Goal: Navigation & Orientation: Find specific page/section

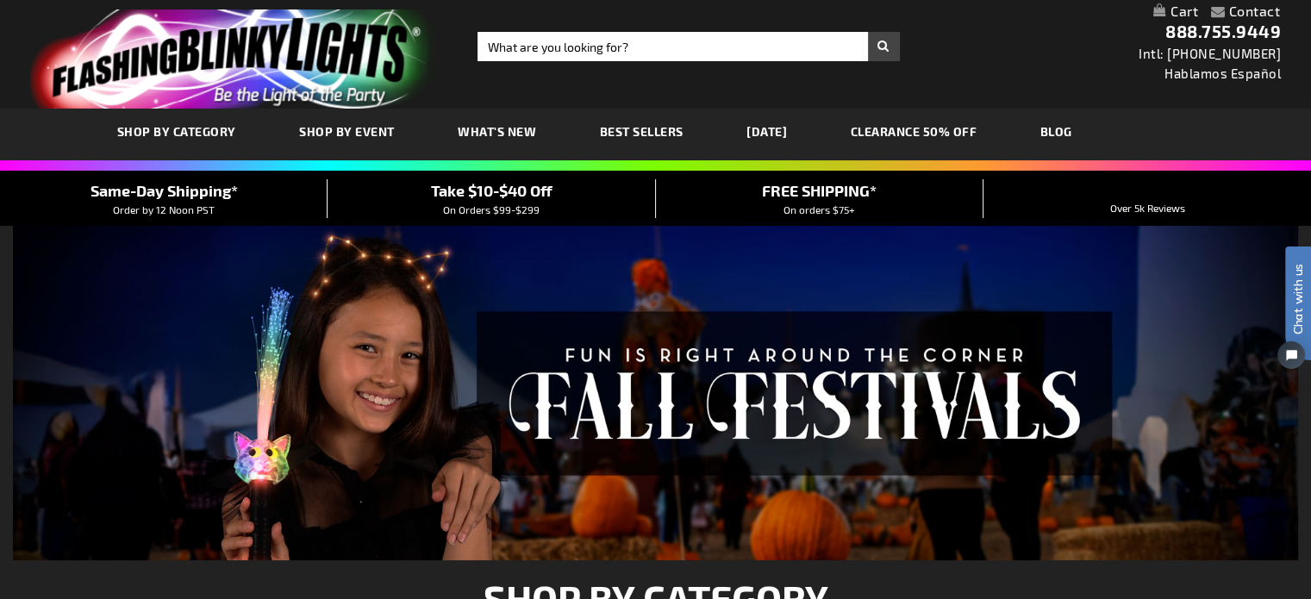
click at [479, 122] on link "WHAT'S NEW" at bounding box center [497, 132] width 104 height 58
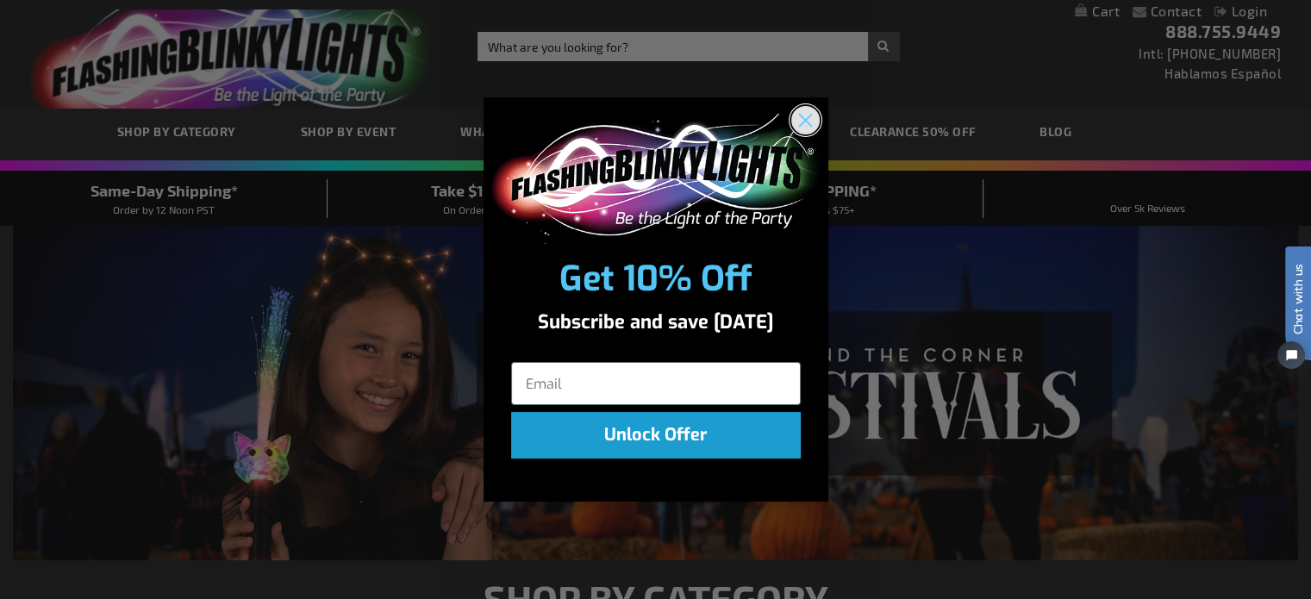
click at [802, 116] on icon "Close dialog" at bounding box center [805, 121] width 12 height 12
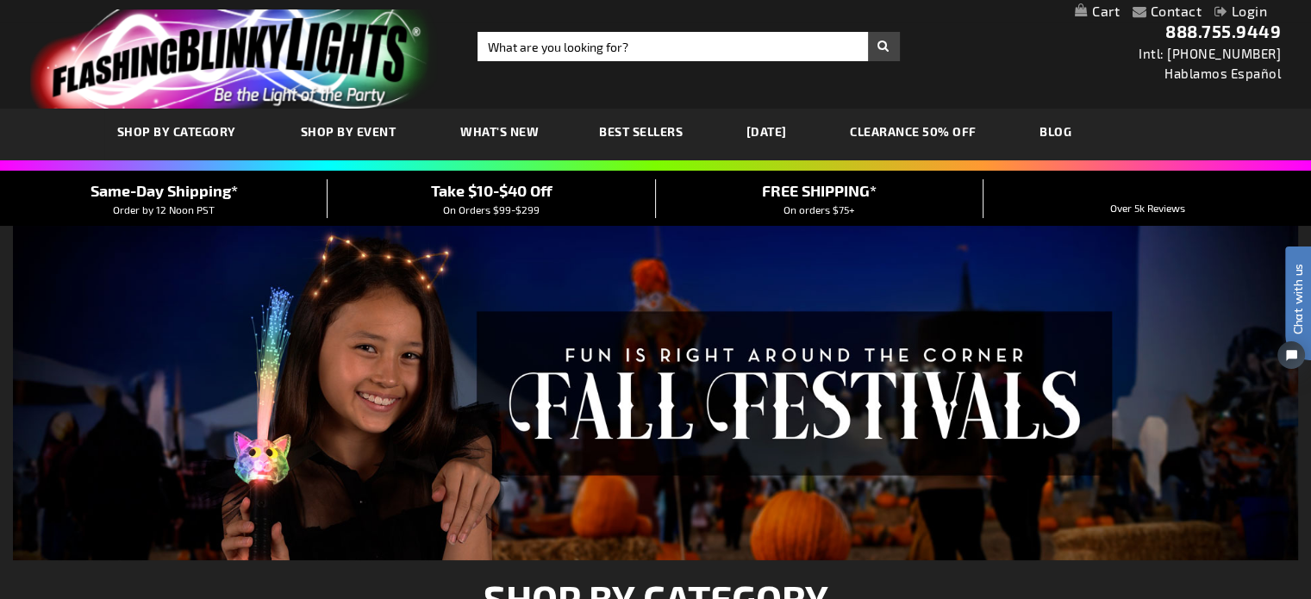
click at [478, 123] on link "What's New" at bounding box center [499, 132] width 104 height 58
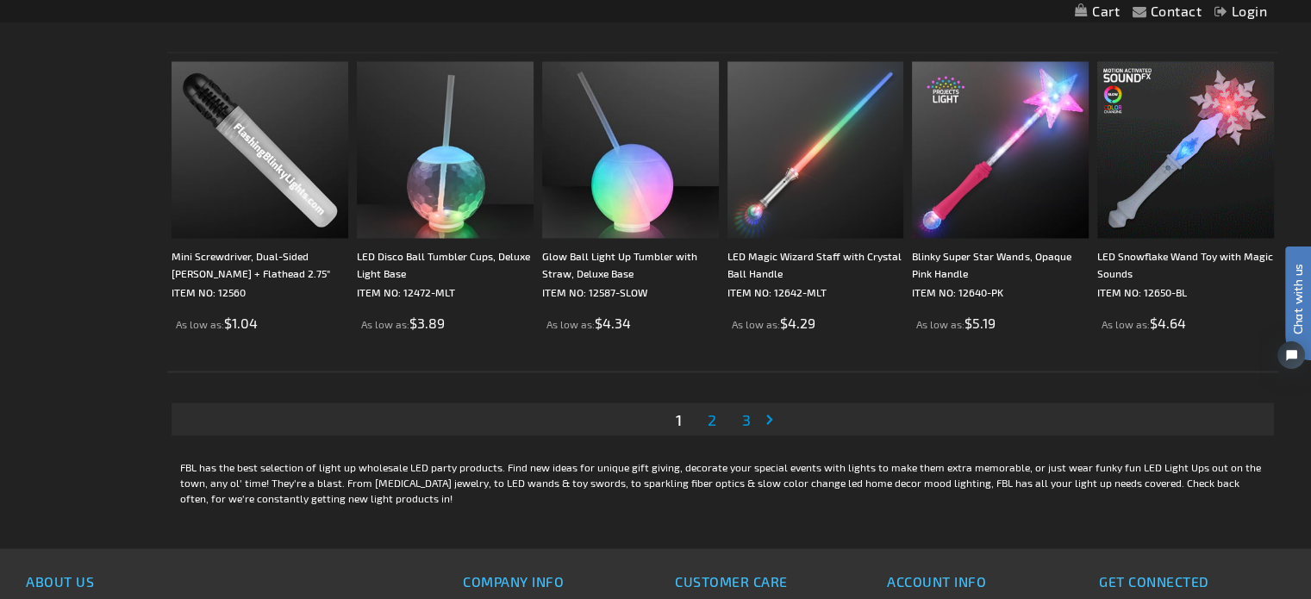
scroll to position [3189, 0]
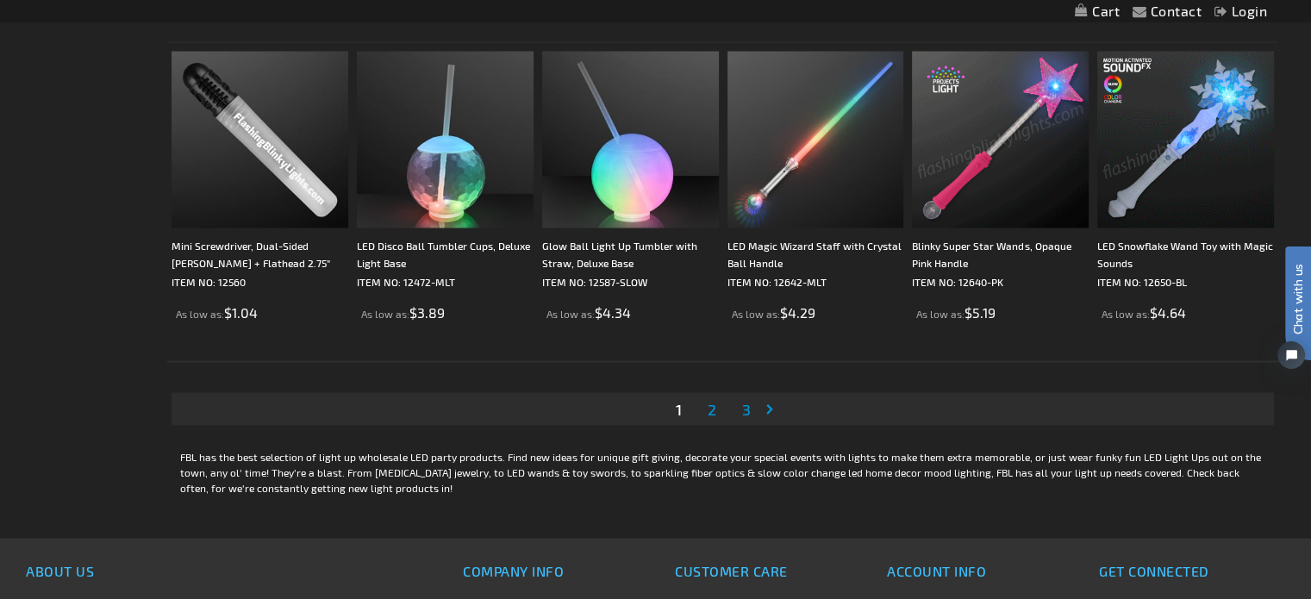
click at [708, 401] on span "2" at bounding box center [712, 408] width 9 height 19
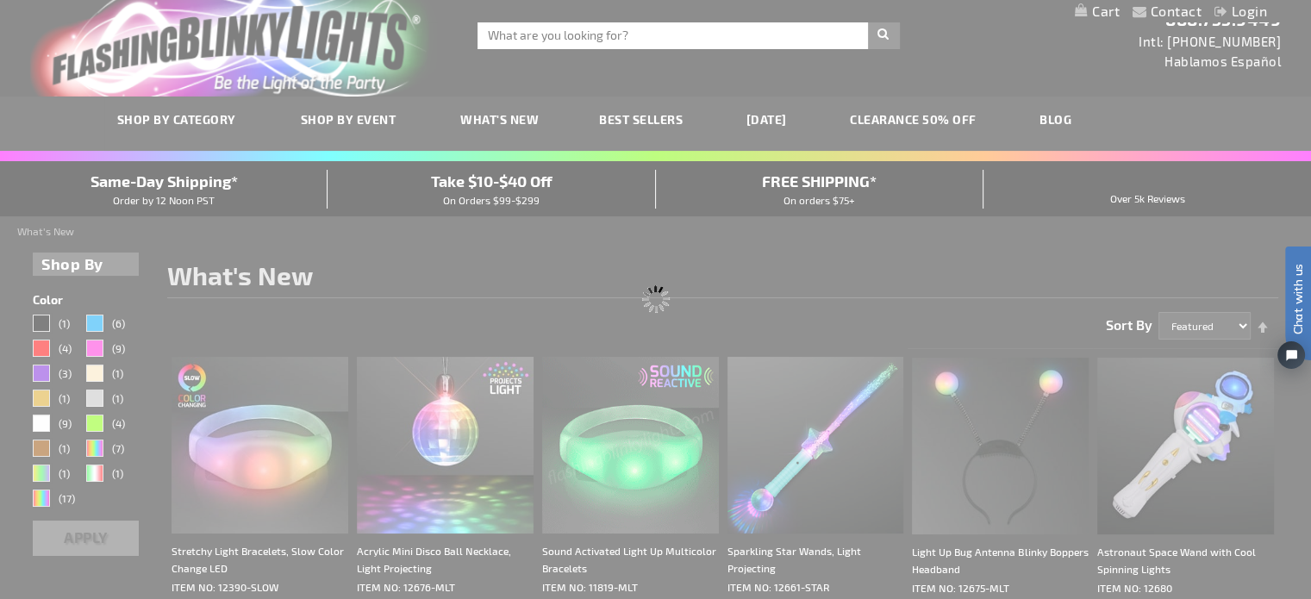
scroll to position [0, 0]
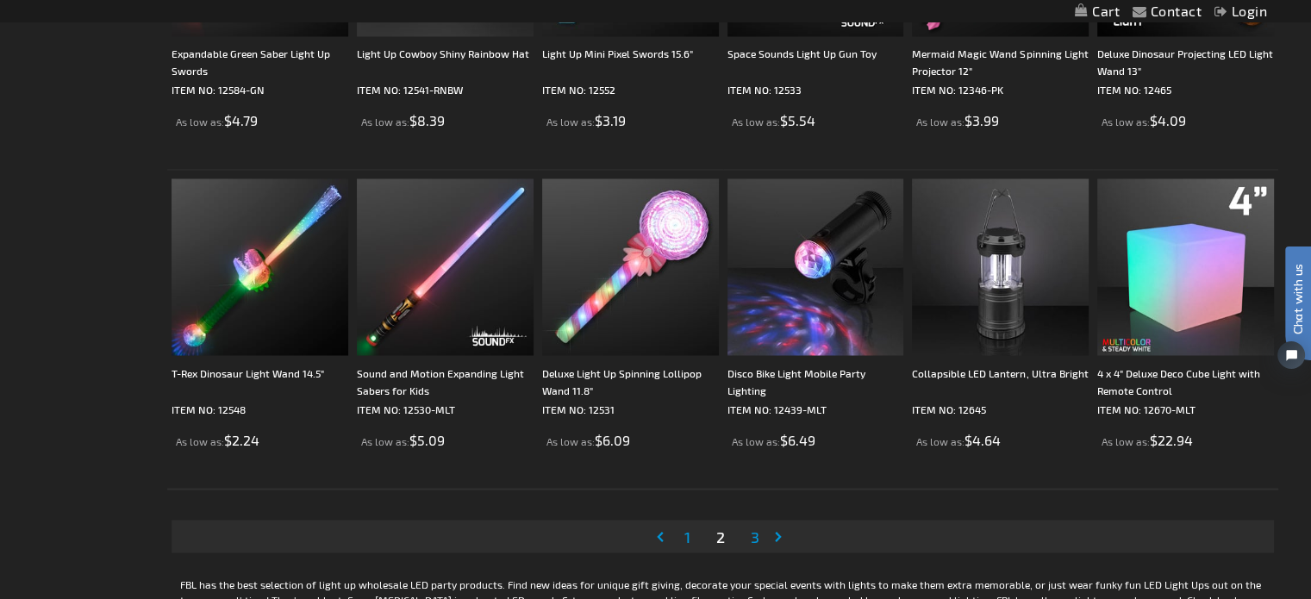
scroll to position [3103, 0]
